Goal: Find specific page/section: Find specific page/section

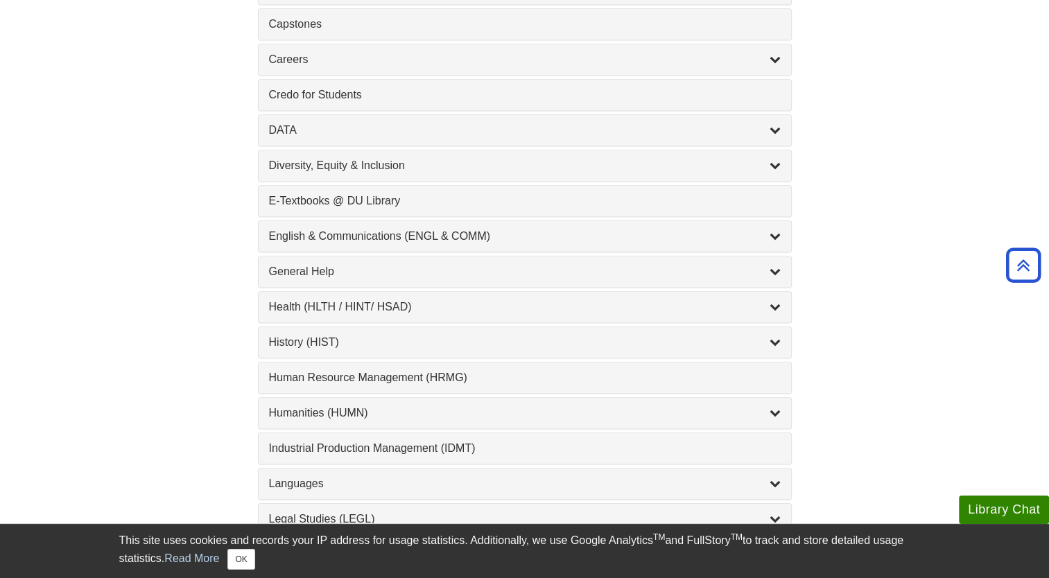
scroll to position [660, 0]
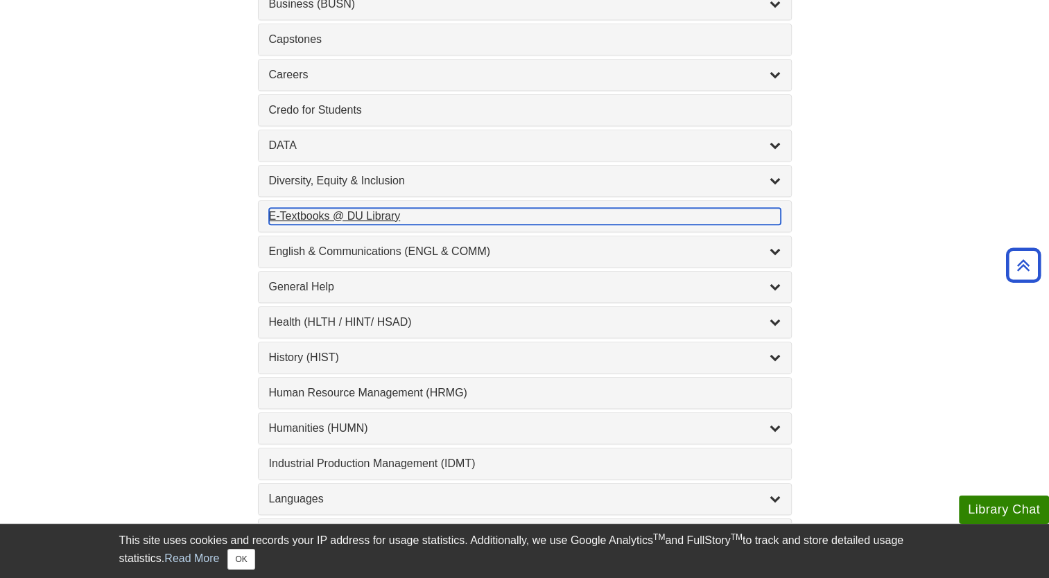
click at [372, 215] on div "E-Textbooks @ DU Library , 1 guides" at bounding box center [525, 216] width 512 height 17
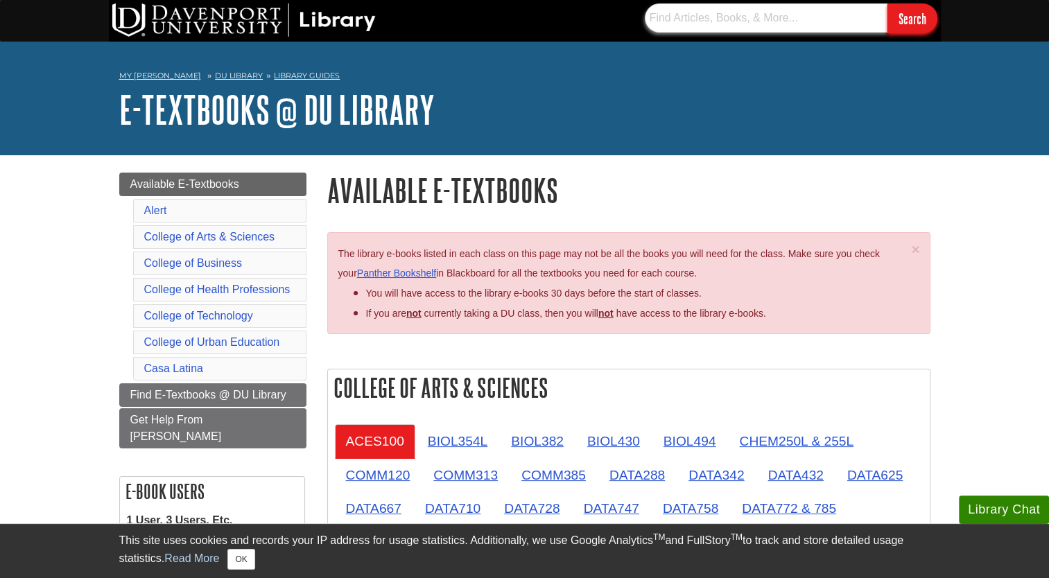
click at [733, 24] on input "text" at bounding box center [766, 17] width 243 height 29
type input "CISP111"
click at [887, 3] on input "Search" at bounding box center [912, 18] width 50 height 30
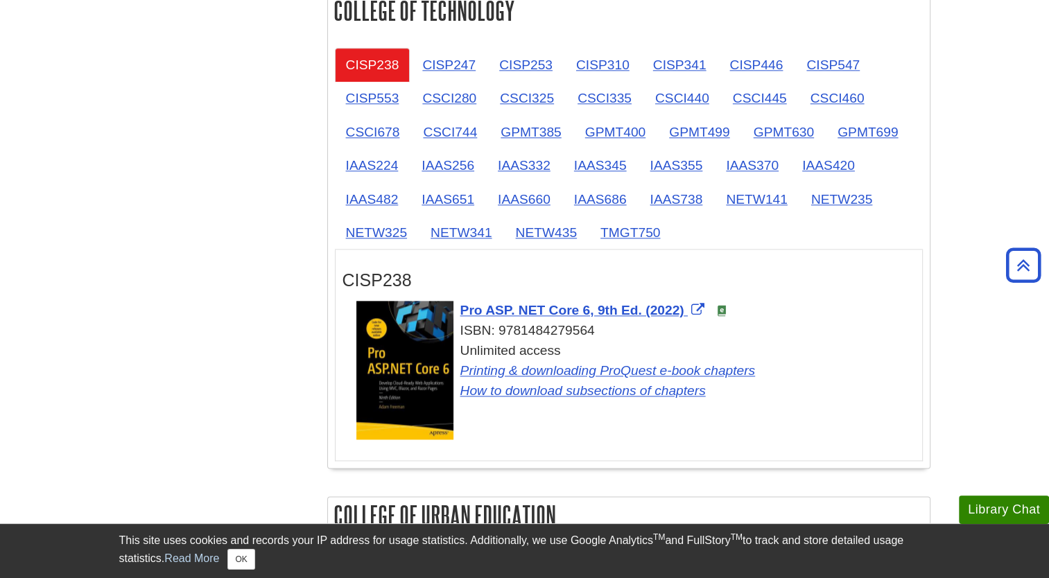
scroll to position [1764, 0]
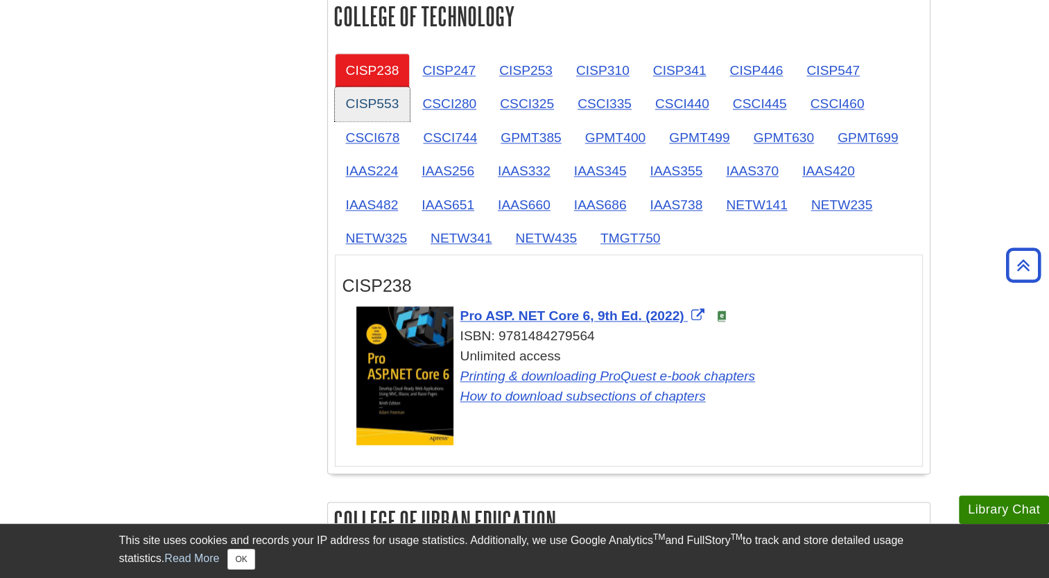
click at [340, 103] on link "CISP553" at bounding box center [373, 104] width 76 height 34
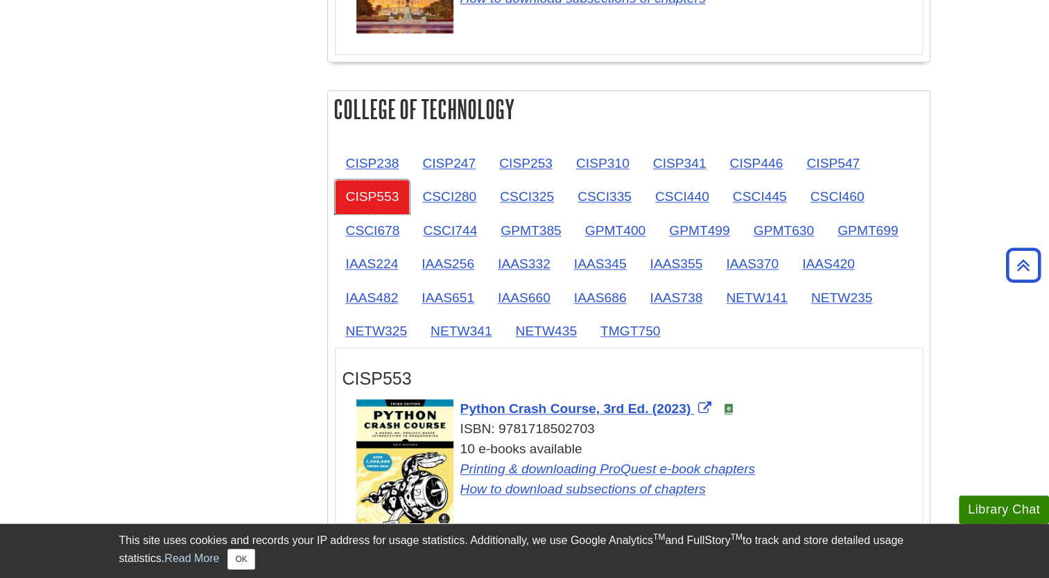
scroll to position [1669, 0]
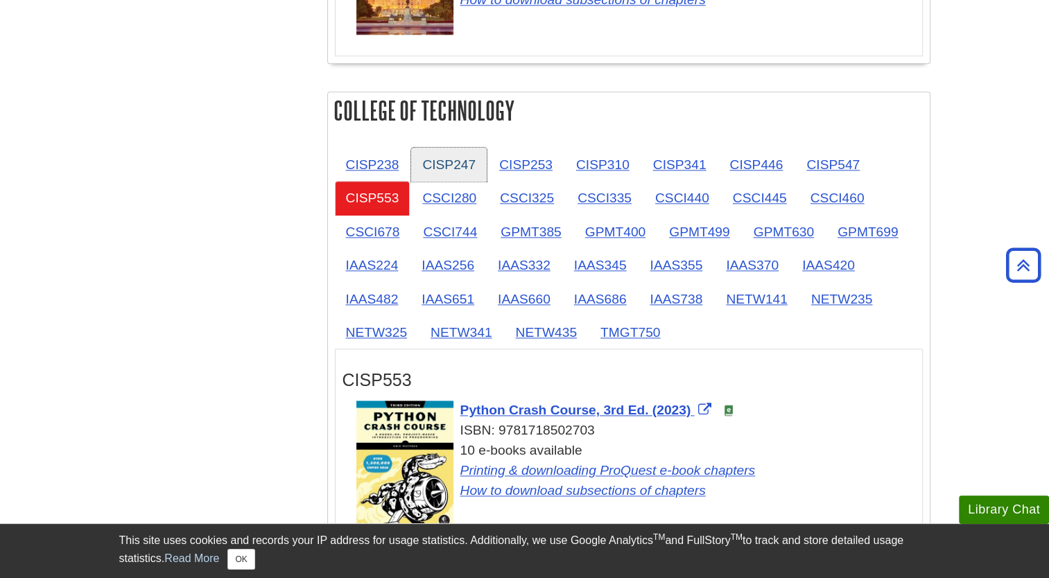
click at [426, 148] on link "CISP247" at bounding box center [449, 165] width 76 height 34
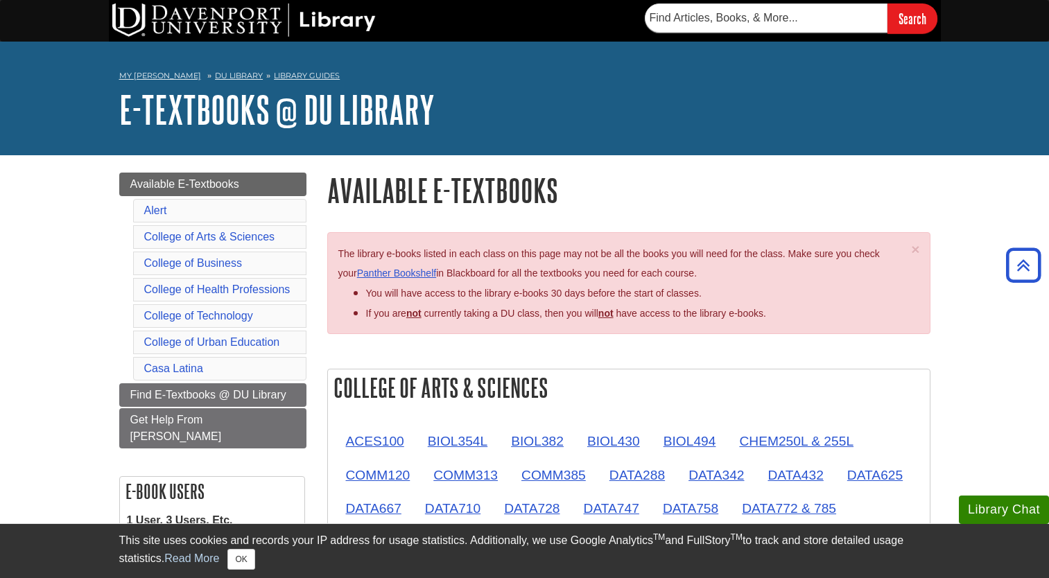
scroll to position [526, 0]
